Goal: Information Seeking & Learning: Learn about a topic

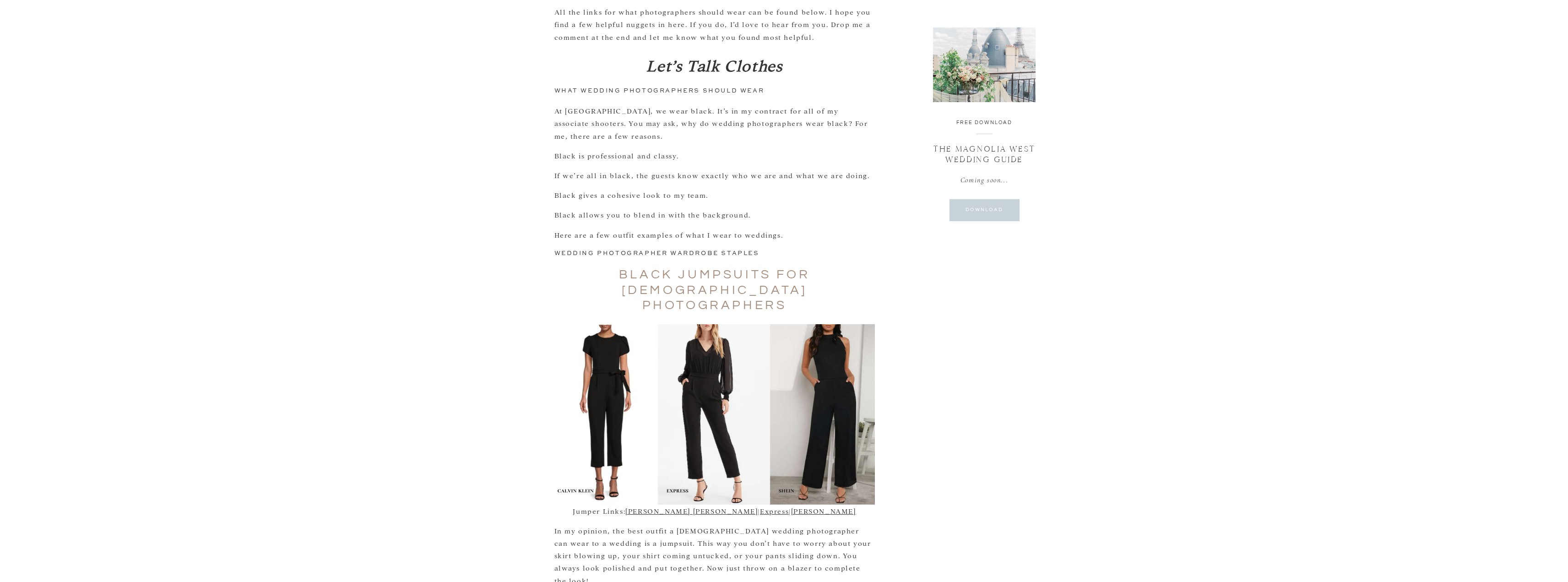
scroll to position [595, 0]
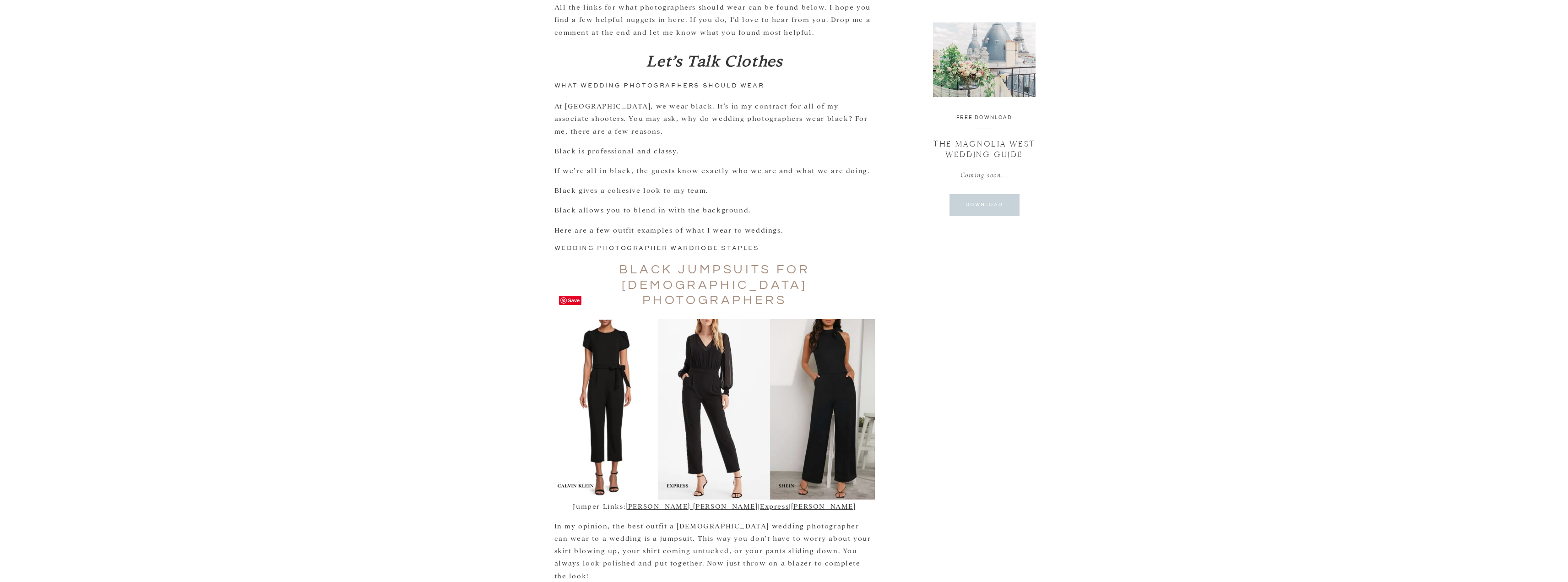
click at [701, 352] on img at bounding box center [714, 409] width 321 height 180
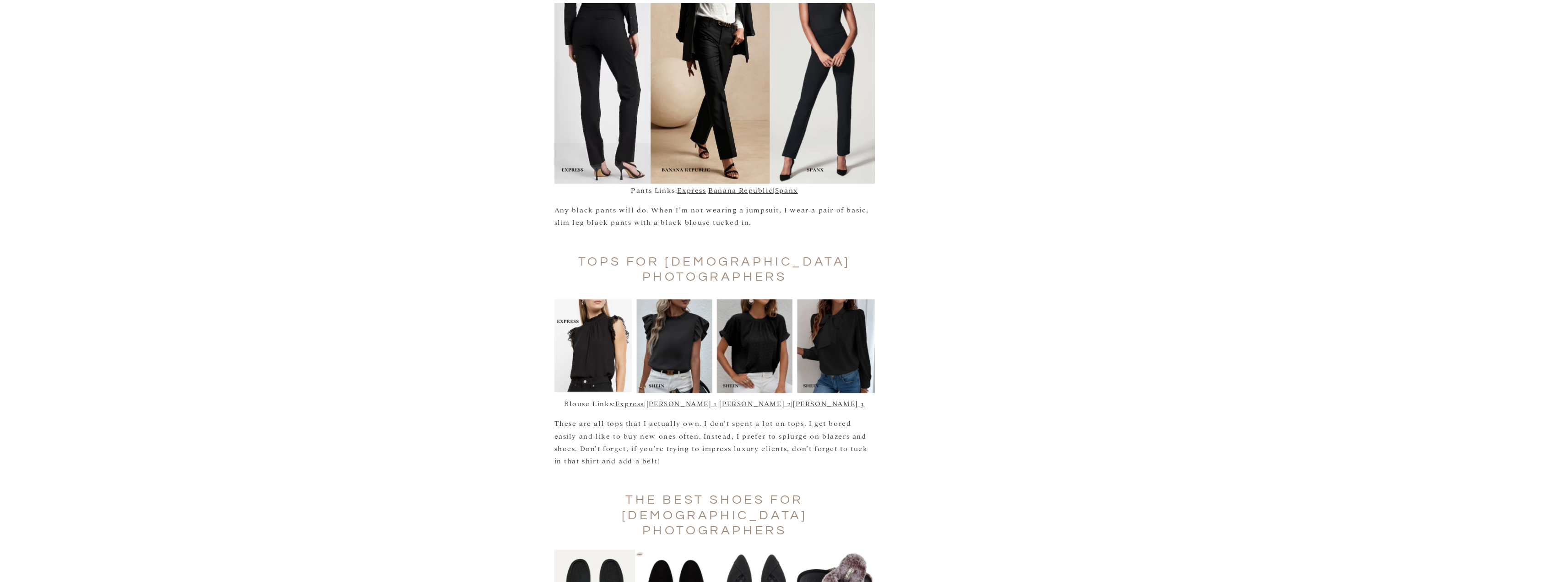
scroll to position [1602, 0]
click at [754, 294] on img at bounding box center [714, 345] width 321 height 101
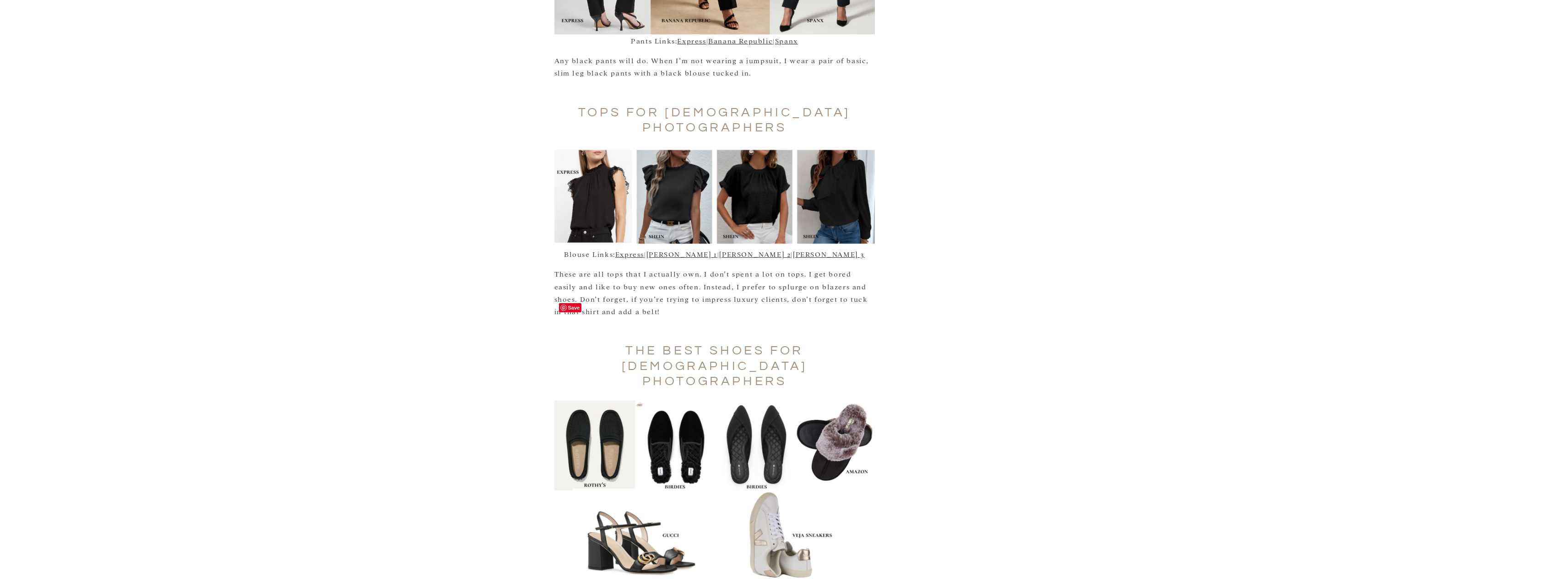
scroll to position [1740, 0]
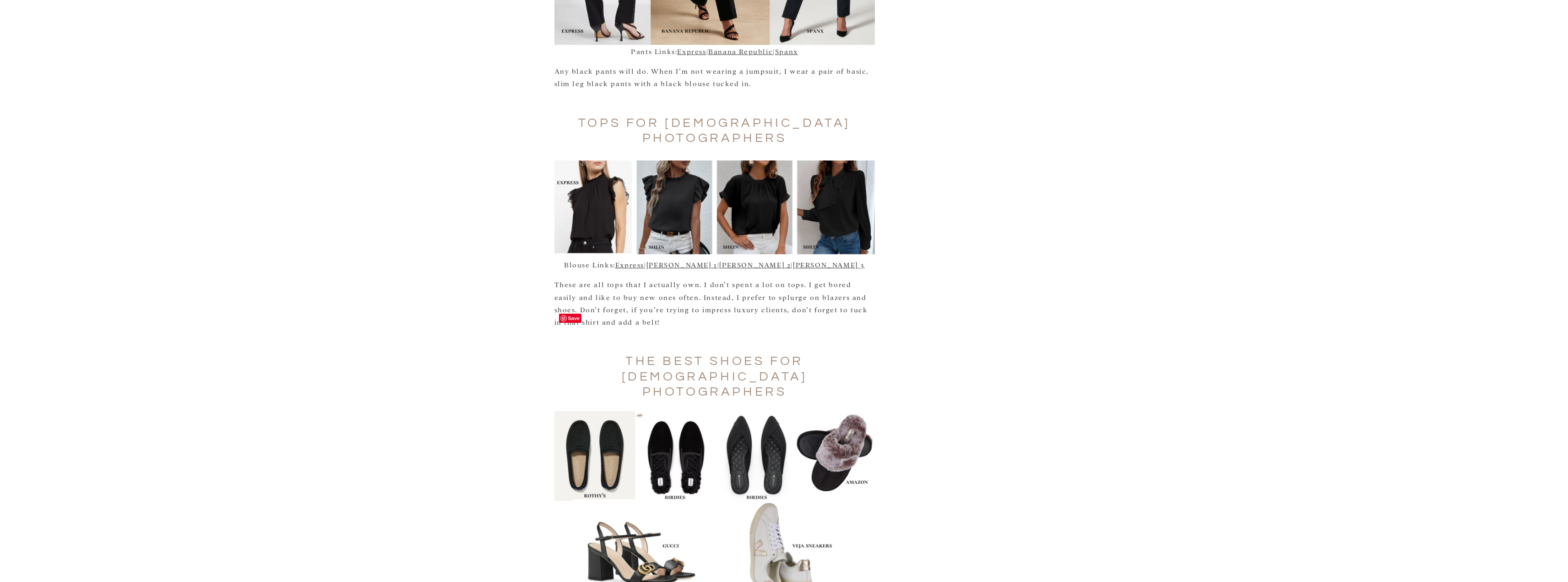
click at [600, 411] on img at bounding box center [714, 501] width 321 height 180
click at [793, 260] on link "[PERSON_NAME] 3" at bounding box center [829, 265] width 72 height 9
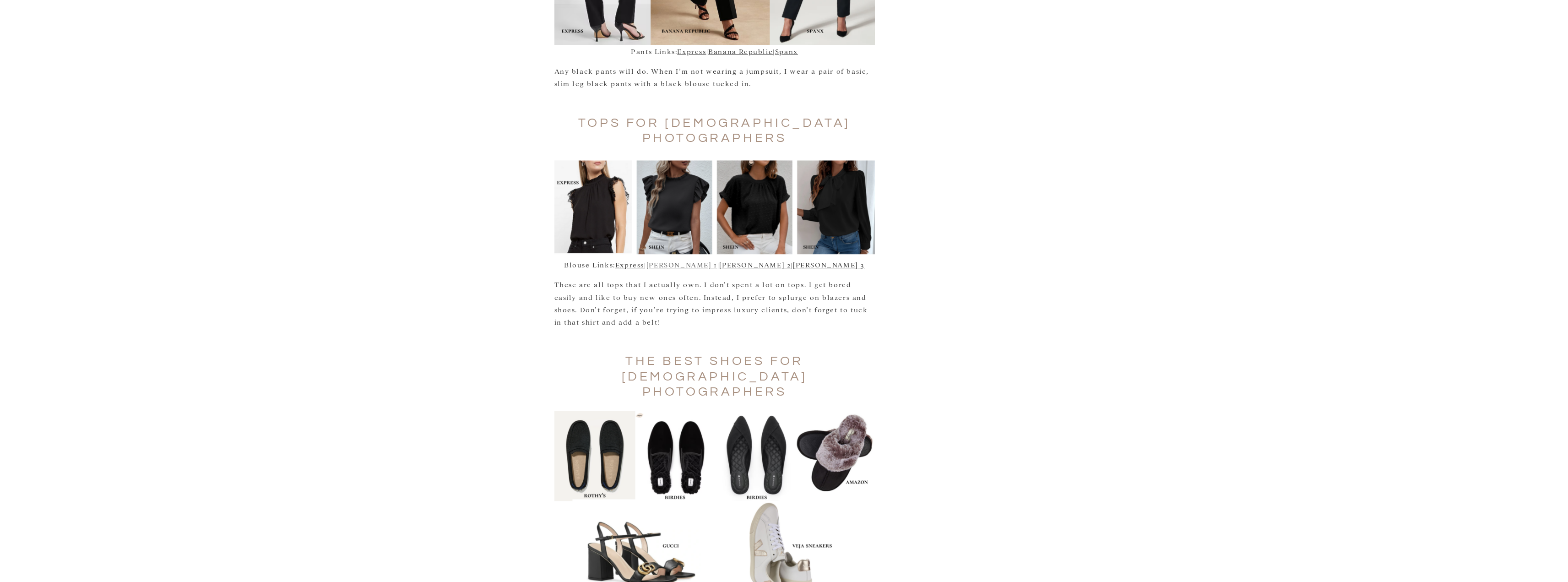
click at [718, 260] on link "[PERSON_NAME] 1" at bounding box center [682, 265] width 71 height 9
click at [754, 260] on link "[PERSON_NAME] 2" at bounding box center [755, 265] width 71 height 9
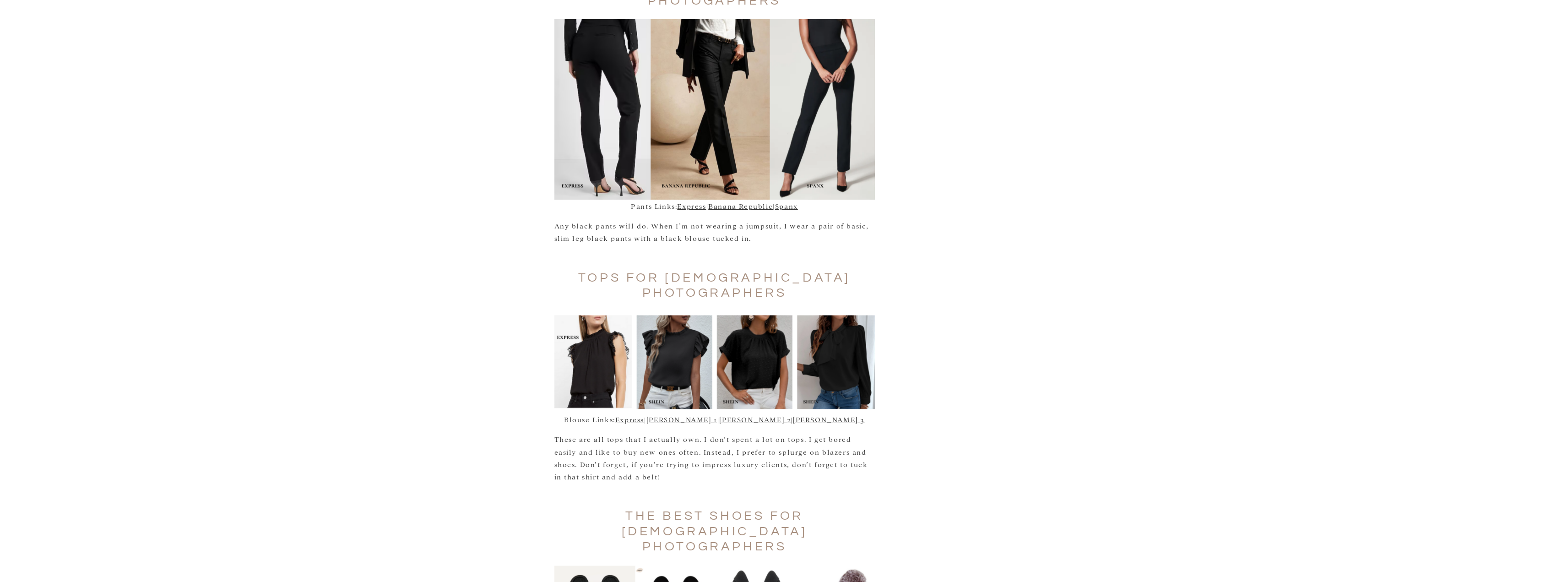
scroll to position [1465, 0]
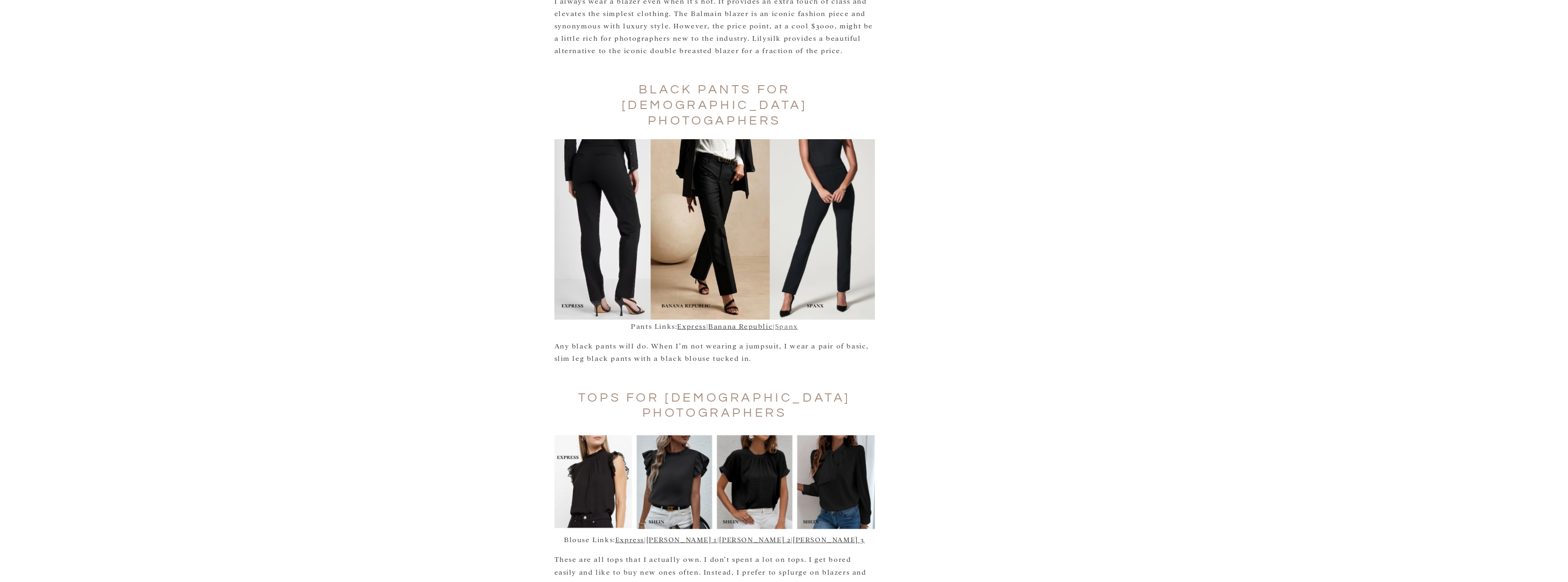
click at [793, 321] on link "Spanx" at bounding box center [787, 326] width 23 height 9
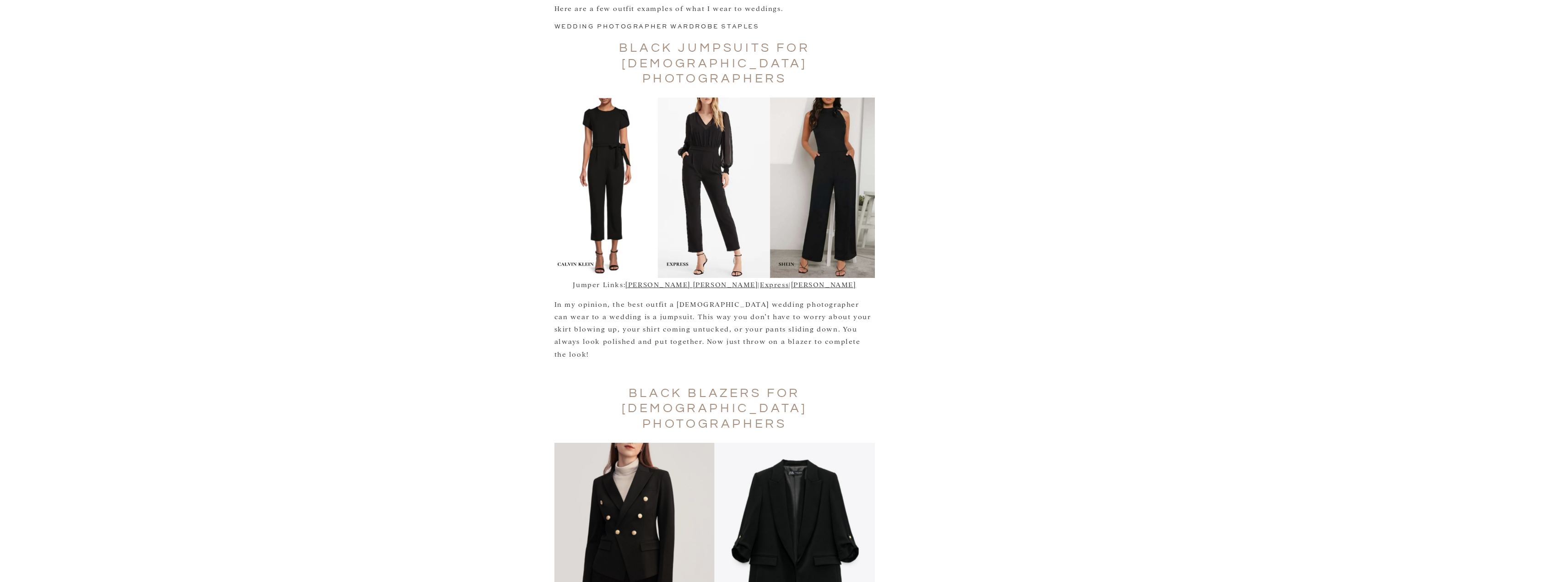
scroll to position [779, 0]
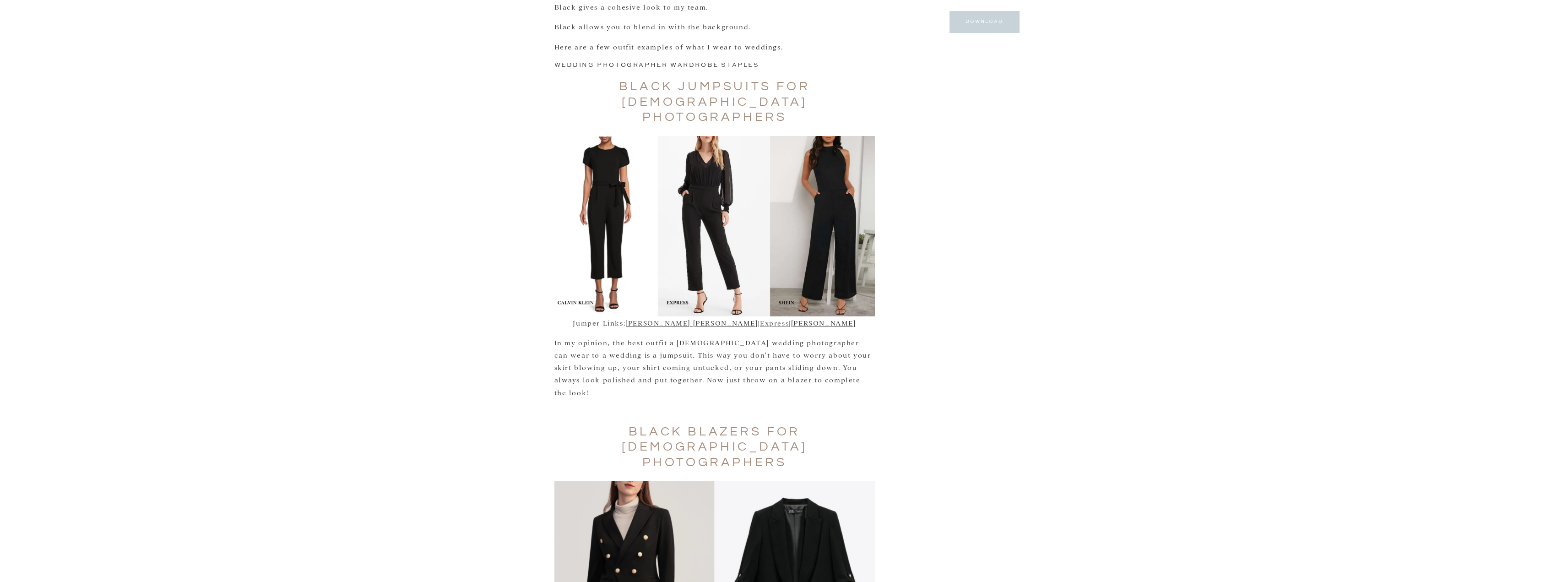
click at [760, 318] on link "Express" at bounding box center [775, 322] width 29 height 9
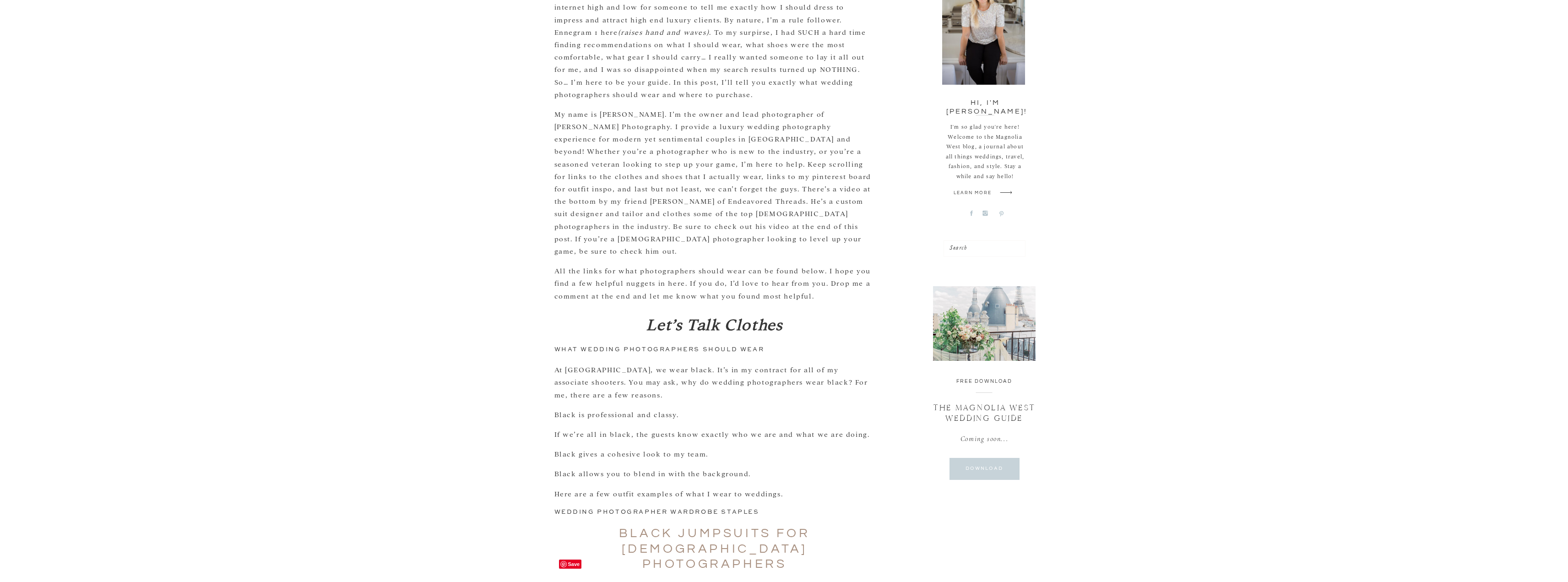
scroll to position [229, 0]
